Goal: Check status

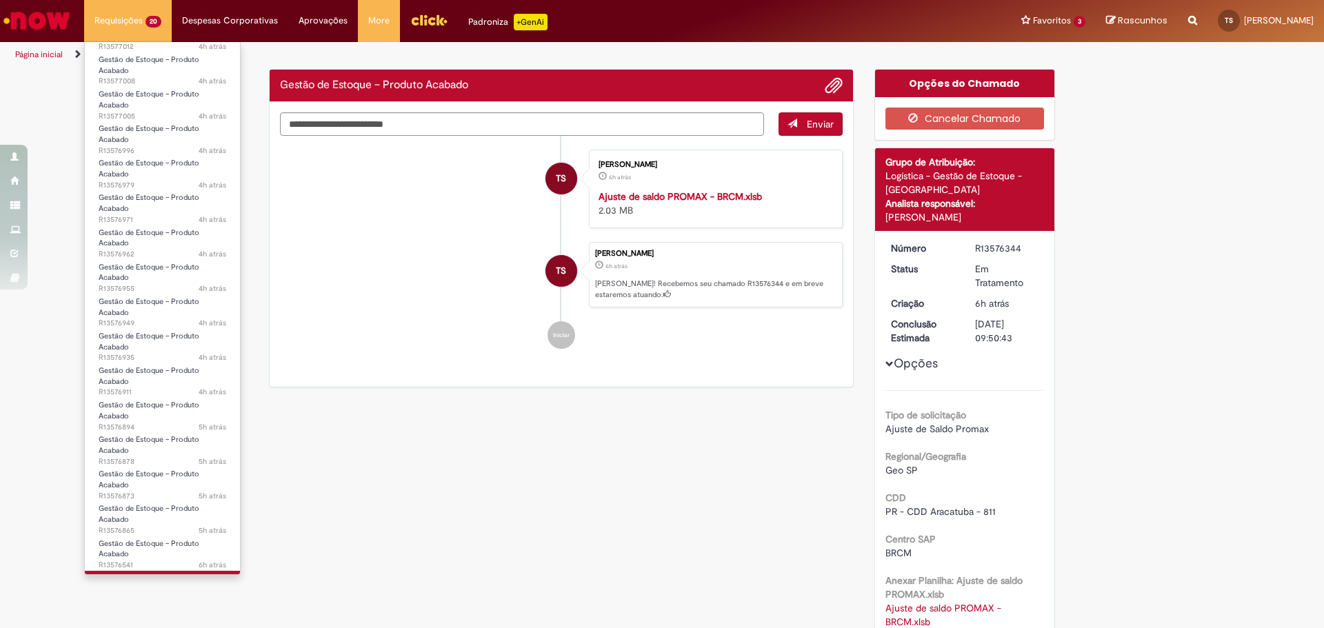
scroll to position [183, 0]
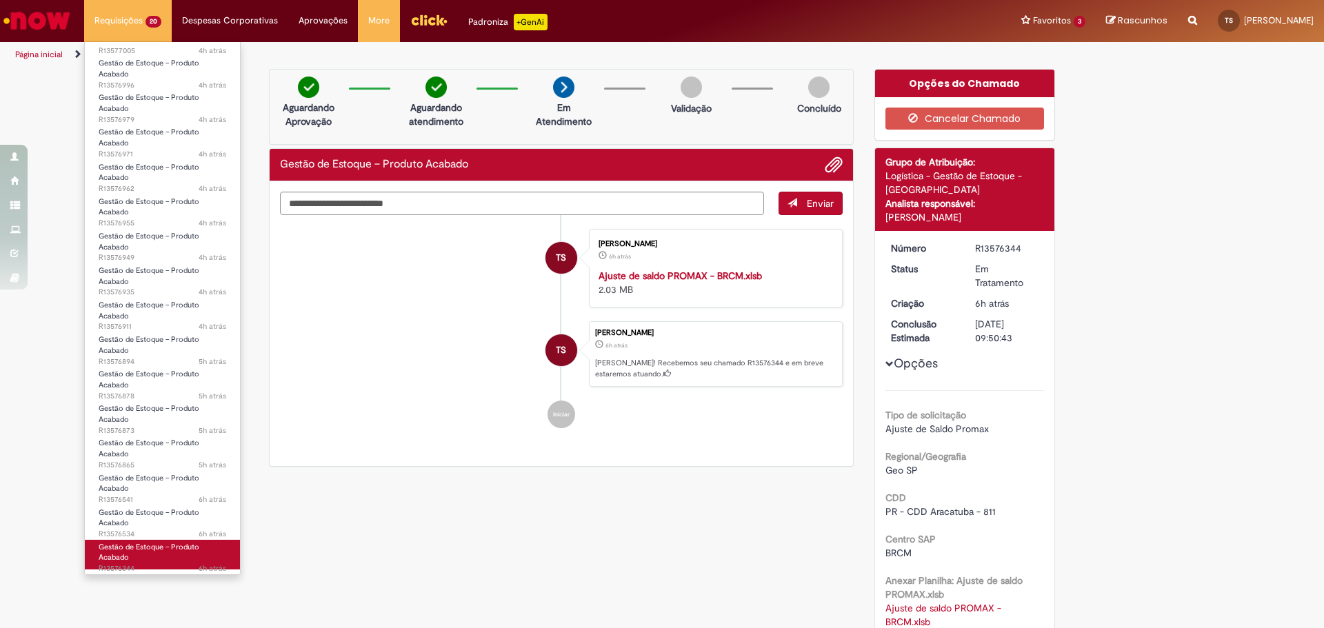
click at [160, 548] on span "Gestão de Estoque – Produto Acabado" at bounding box center [149, 552] width 101 height 21
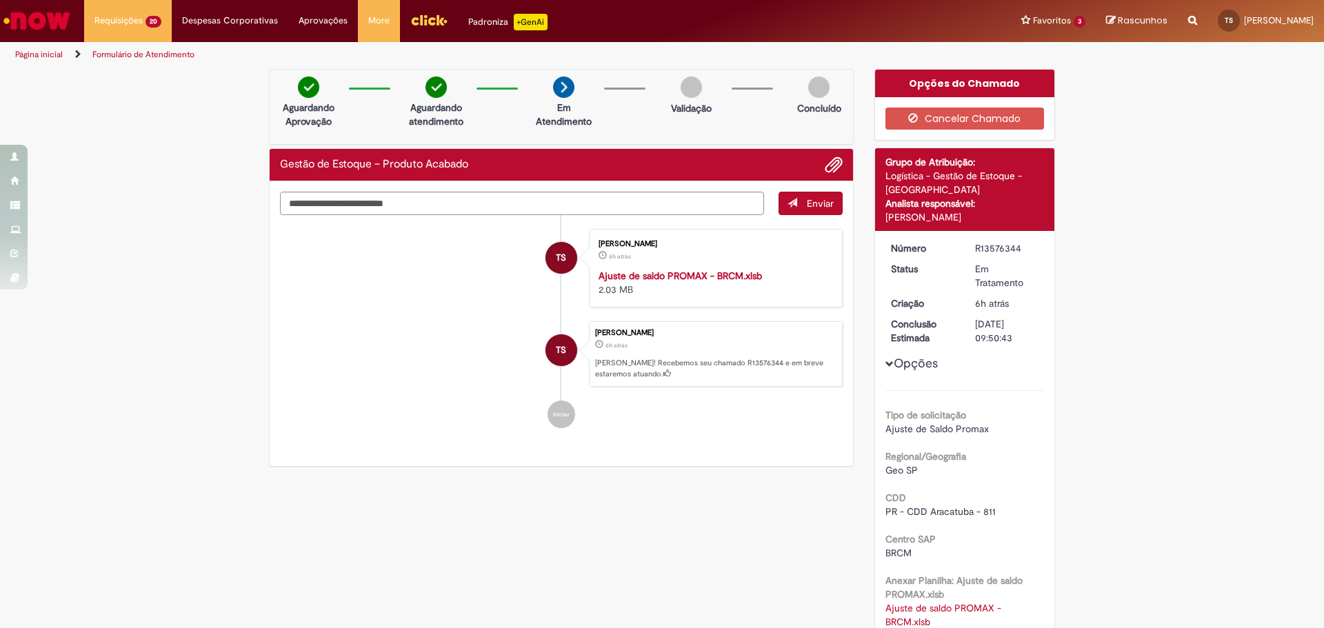
click at [1145, 243] on div "Verificar Código de Barras Aguardando Aprovação Aguardando atendimento Em Atend…" at bounding box center [662, 461] width 1324 height 785
drag, startPoint x: 1094, startPoint y: 204, endPoint x: 732, endPoint y: 201, distance: 362.1
click at [1075, 206] on div "Verificar Código de Barras Aguardando Aprovação Aguardando atendimento Em Atend…" at bounding box center [662, 461] width 1324 height 785
click at [332, 341] on li "TS [PERSON_NAME] 6h atrás 6 horas atrás [PERSON_NAME]! Recebemos seu chamado R1…" at bounding box center [561, 354] width 563 height 66
click at [1207, 318] on div "Verificar Código de Barras Aguardando Aprovação Aguardando atendimento Em Atend…" at bounding box center [662, 461] width 1324 height 785
